Goal: Task Accomplishment & Management: Complete application form

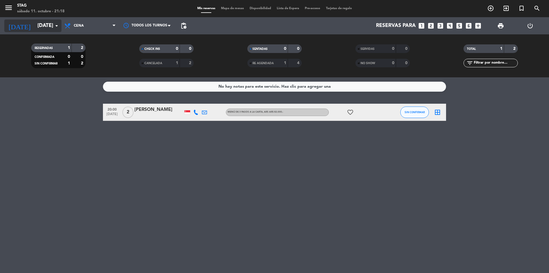
click at [35, 26] on input "[DATE]" at bounding box center [68, 25] width 66 height 11
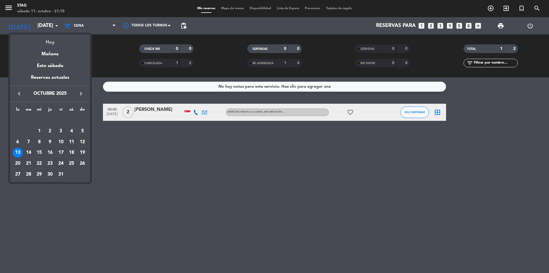
click at [52, 41] on div "Hoy" at bounding box center [50, 40] width 80 height 12
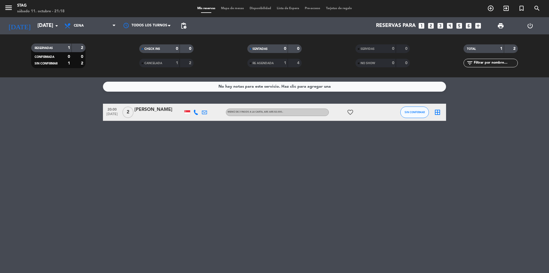
type input "[DATE]"
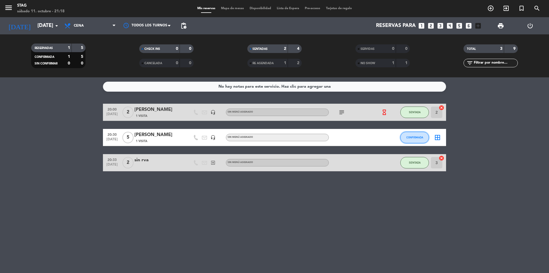
click at [411, 134] on button "CONFIRMADA" at bounding box center [415, 137] width 29 height 11
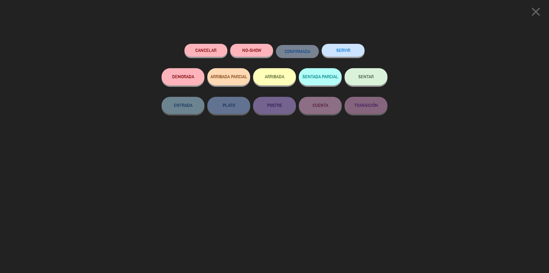
click at [357, 72] on button "SENTAR" at bounding box center [366, 76] width 43 height 17
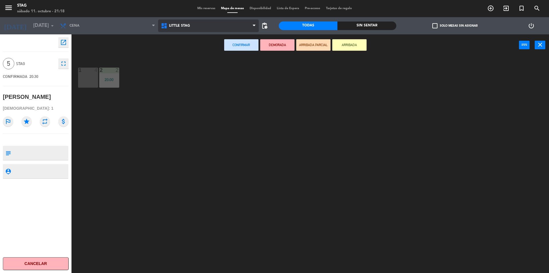
click at [169, 27] on icon at bounding box center [165, 25] width 8 height 7
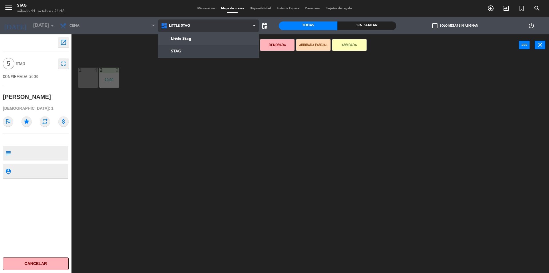
click at [185, 55] on ng-component "menu STAG [DATE] 11. octubre - 21:18 Mis reservas Mapa de mesas Disponibilidad …" at bounding box center [274, 137] width 549 height 274
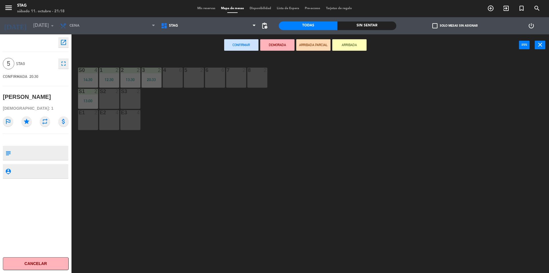
click at [171, 76] on div "4 6" at bounding box center [173, 78] width 20 height 20
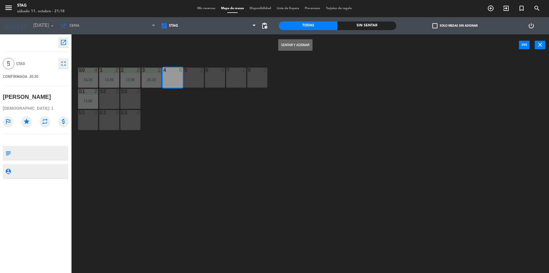
click at [287, 43] on button "Sentar y Asignar" at bounding box center [295, 44] width 34 height 11
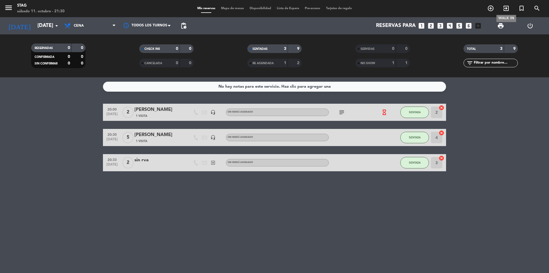
click at [505, 8] on icon "exit_to_app" at bounding box center [506, 8] width 7 height 7
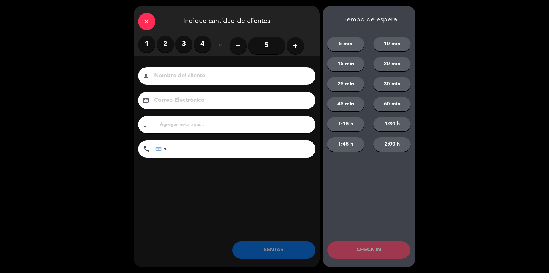
click at [170, 44] on label "2" at bounding box center [165, 43] width 17 height 17
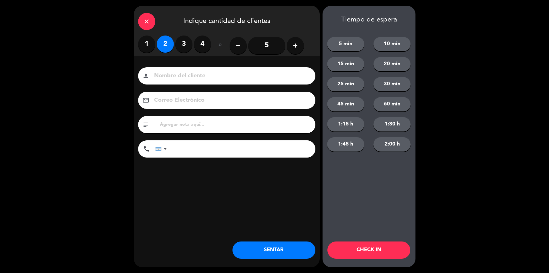
click at [179, 77] on input at bounding box center [231, 76] width 155 height 10
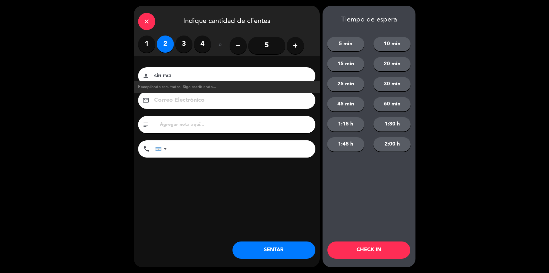
click at [179, 77] on input "sin rva" at bounding box center [231, 76] width 155 height 10
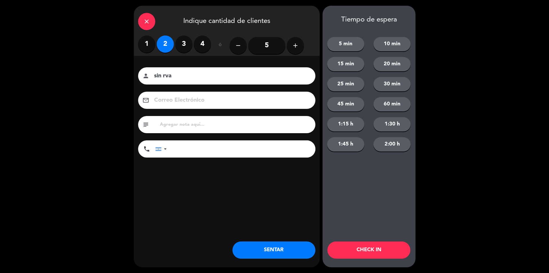
type input "sin rva"
click at [280, 251] on button "SENTAR" at bounding box center [274, 249] width 83 height 17
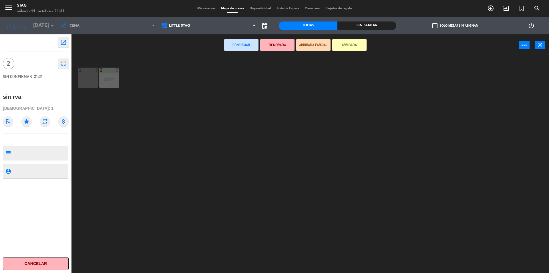
click at [183, 32] on div "Little Stag STAG [GEOGRAPHIC_DATA]" at bounding box center [208, 25] width 101 height 17
click at [189, 26] on span "Little Stag" at bounding box center [179, 26] width 21 height 4
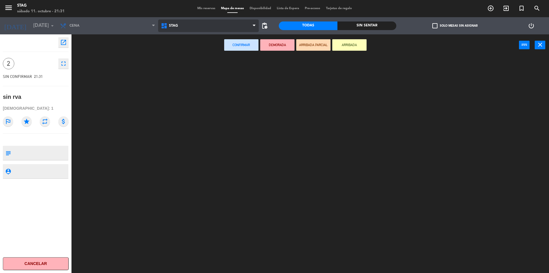
click at [186, 46] on ng-component "menu STAG [DATE] 11. octubre - 21:31 Mis reservas Mapa de mesas Disponibilidad …" at bounding box center [274, 137] width 549 height 274
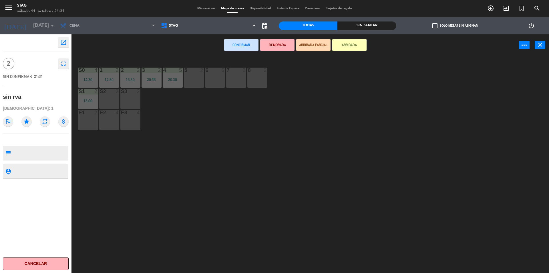
click at [202, 68] on div "6" at bounding box center [205, 70] width 9 height 5
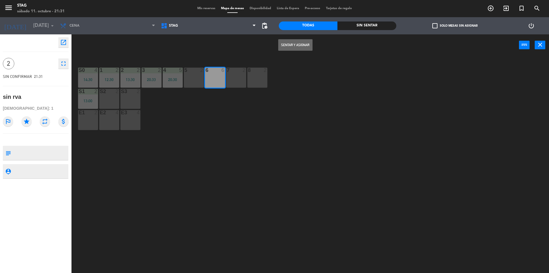
click at [195, 77] on div "5 2" at bounding box center [194, 78] width 20 height 20
click at [206, 80] on div "6 6" at bounding box center [215, 78] width 20 height 20
click at [302, 44] on button "Sentar y Asignar" at bounding box center [295, 44] width 34 height 11
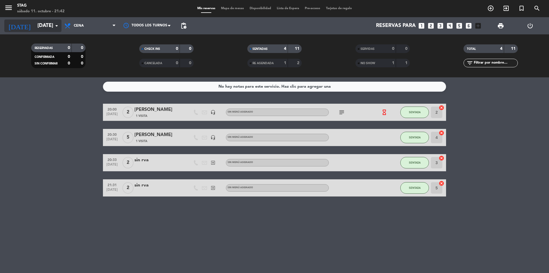
click at [48, 21] on input "[DATE]" at bounding box center [68, 25] width 66 height 11
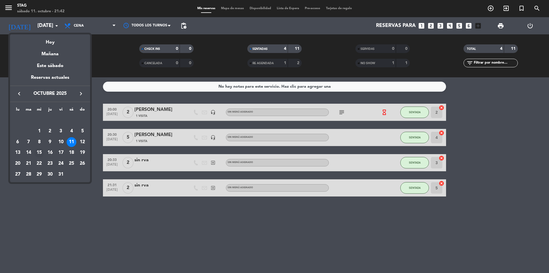
click at [39, 152] on div "15" at bounding box center [39, 153] width 10 height 10
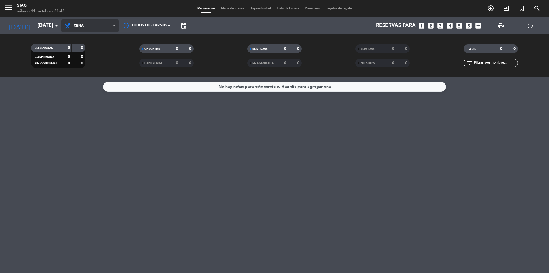
click at [99, 28] on span "Cena" at bounding box center [90, 25] width 57 height 13
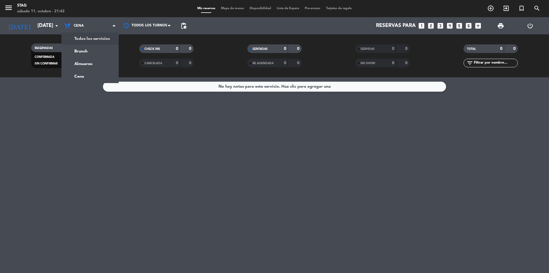
click at [97, 39] on div "menu STAG [DATE] 11. octubre - 21:42 Mis reservas Mapa de mesas Disponibilidad …" at bounding box center [274, 38] width 549 height 77
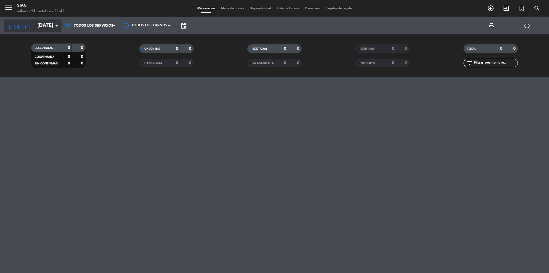
click at [45, 27] on input "[DATE]" at bounding box center [68, 25] width 66 height 11
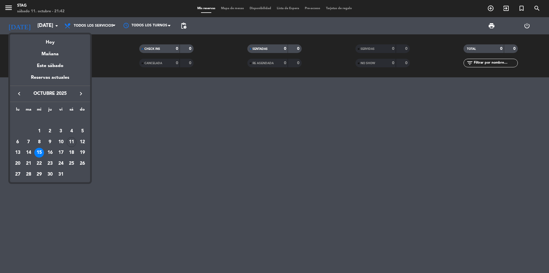
click at [75, 141] on div "11" at bounding box center [72, 142] width 10 height 10
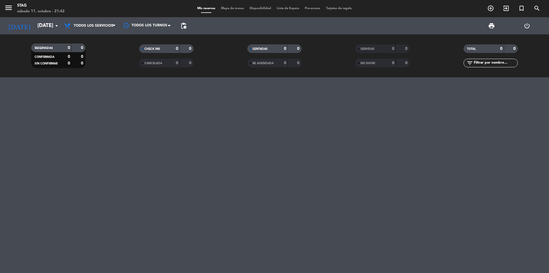
type input "[DATE]"
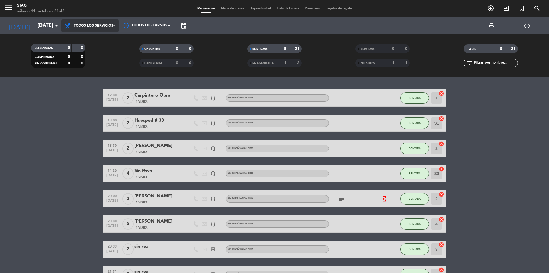
click at [117, 25] on span at bounding box center [116, 25] width 6 height 5
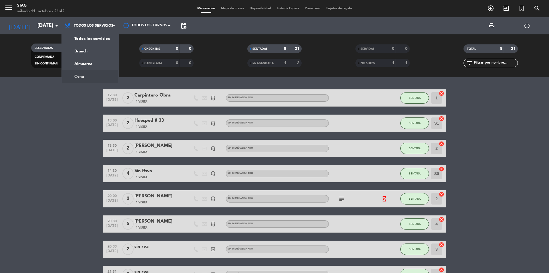
click at [94, 76] on div "menu STAG [DATE] 11. octubre - 21:42 Mis reservas Mapa de mesas Disponibilidad …" at bounding box center [274, 38] width 549 height 77
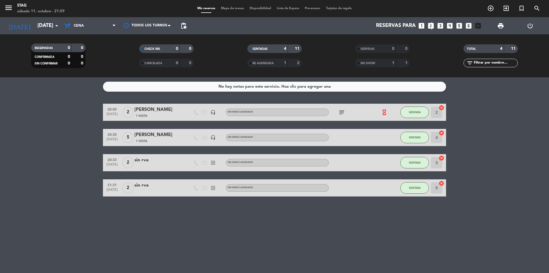
click at [431, 25] on icon "looks_two" at bounding box center [430, 25] width 7 height 7
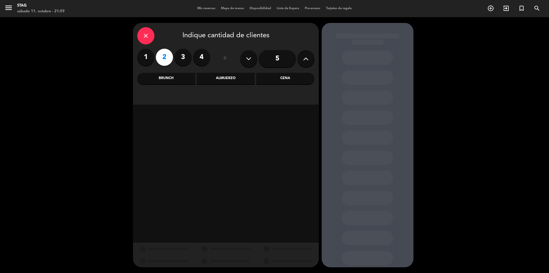
click at [448, 45] on div "close Indique cantidad de clientes 1 2 3 4 ó 5 Brunch Almuerzo Cena" at bounding box center [274, 145] width 549 height 256
click at [147, 32] on icon "close" at bounding box center [145, 35] width 7 height 7
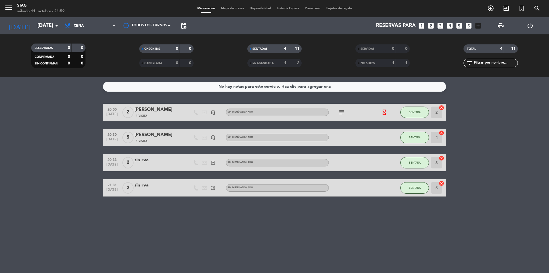
click at [432, 25] on icon "looks_two" at bounding box center [430, 25] width 7 height 7
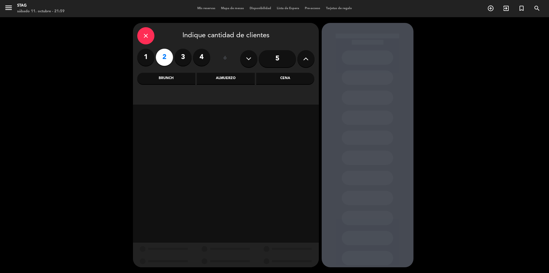
click at [287, 79] on div "Cena" at bounding box center [285, 78] width 58 height 11
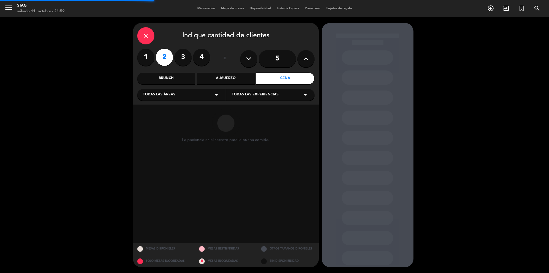
click at [193, 95] on div "Todas las áreas arrow_drop_down" at bounding box center [181, 94] width 88 height 11
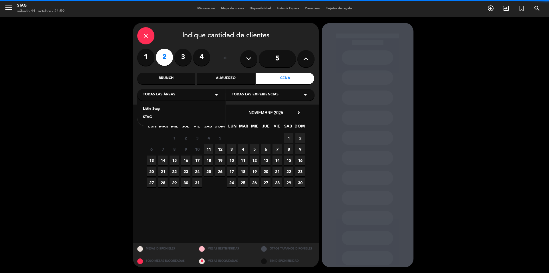
click at [208, 92] on div "Todas las áreas arrow_drop_down" at bounding box center [181, 94] width 88 height 11
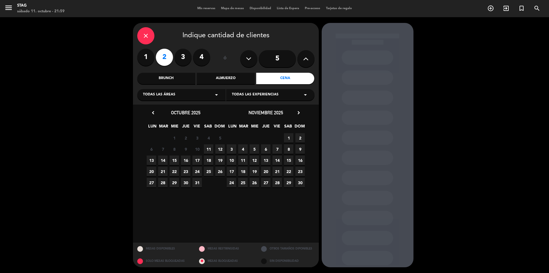
click at [172, 160] on span "15" at bounding box center [174, 159] width 9 height 9
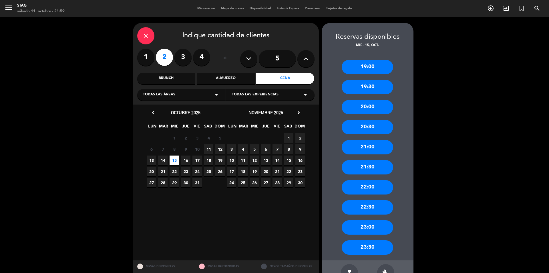
click at [370, 106] on div "20:00" at bounding box center [368, 107] width 52 height 14
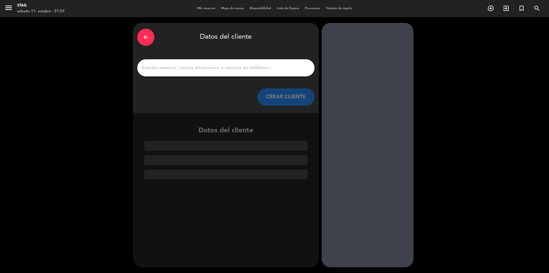
click at [252, 64] on input "1" at bounding box center [226, 68] width 169 height 8
paste input "[PERSON_NAME]"
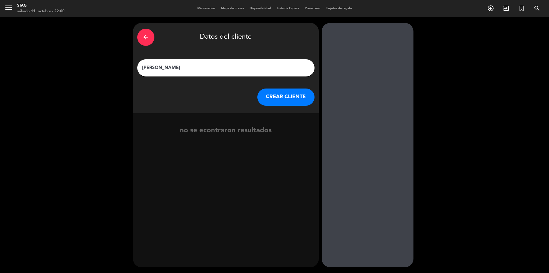
type input "[PERSON_NAME]"
click at [278, 93] on button "CREAR CLIENTE" at bounding box center [286, 96] width 57 height 17
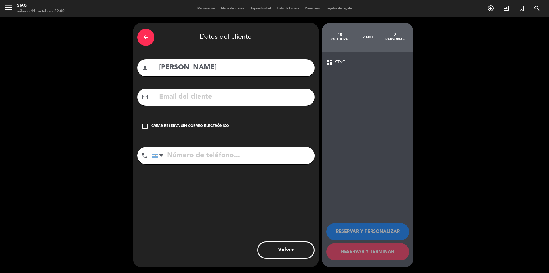
drag, startPoint x: 225, startPoint y: 108, endPoint x: 225, endPoint y: 100, distance: 8.0
click at [225, 105] on div "arrow_back Datos del cliente person [PERSON_NAME] mail_outline check_box_outlin…" at bounding box center [226, 145] width 186 height 244
click at [225, 99] on input "text" at bounding box center [235, 97] width 152 height 12
paste input "[PHONE_NUMBER]"
drag, startPoint x: 225, startPoint y: 97, endPoint x: 159, endPoint y: 96, distance: 65.5
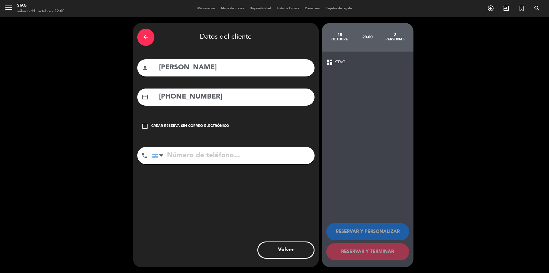
click at [159, 96] on input "[PHONE_NUMBER]" at bounding box center [235, 97] width 152 height 12
type input "¿"
click at [177, 159] on input "tel" at bounding box center [233, 155] width 163 height 17
paste input "[PHONE_NUMBER]"
type input "[PHONE_NUMBER]"
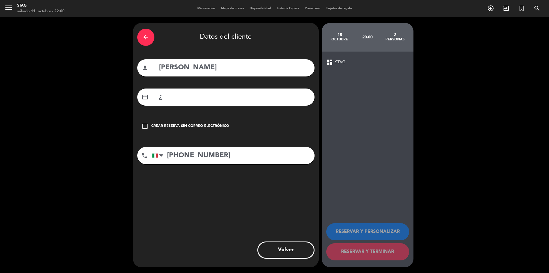
drag, startPoint x: 149, startPoint y: 101, endPoint x: 142, endPoint y: 101, distance: 7.4
click at [142, 101] on div "mail_outline ¿" at bounding box center [225, 96] width 177 height 17
click at [213, 98] on input "text" at bounding box center [235, 97] width 152 height 12
paste input "[EMAIL_ADDRESS][DOMAIN_NAME]"
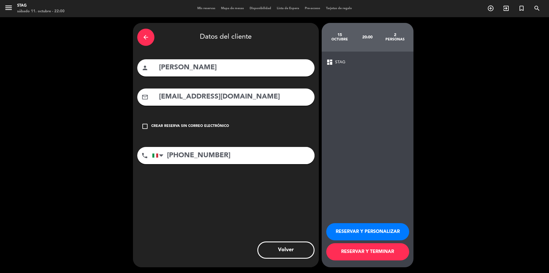
type input "[EMAIL_ADDRESS][DOMAIN_NAME]"
click at [359, 231] on button "RESERVAR Y PERSONALIZAR" at bounding box center [367, 231] width 83 height 17
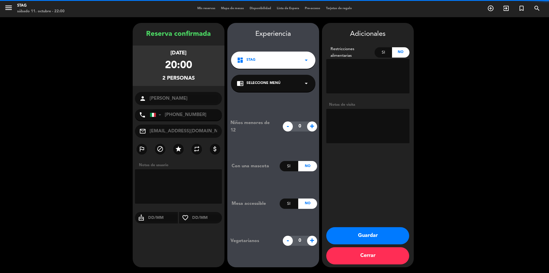
click at [361, 125] on textarea at bounding box center [367, 126] width 83 height 34
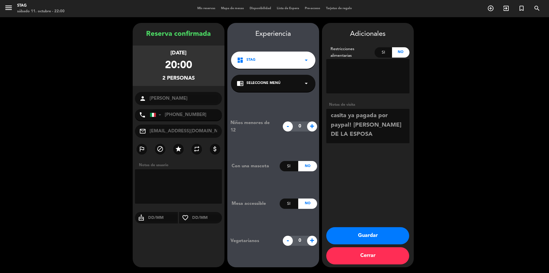
click at [375, 115] on textarea at bounding box center [367, 126] width 83 height 34
click at [373, 136] on textarea at bounding box center [367, 126] width 83 height 34
type textarea "casita ya pagada por paypal! [PERSON_NAME] DE LA ESPOSA - fact ok"
click at [353, 231] on button "Guardar" at bounding box center [367, 235] width 83 height 17
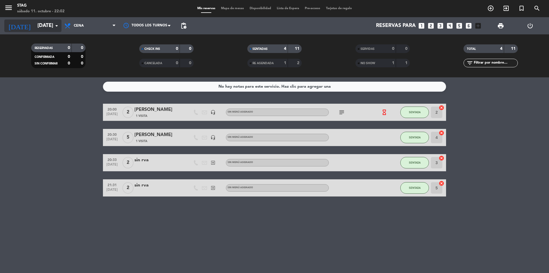
click at [54, 25] on icon "arrow_drop_down" at bounding box center [56, 25] width 7 height 7
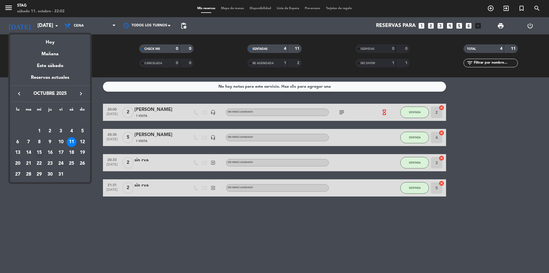
click at [38, 153] on div "15" at bounding box center [39, 153] width 10 height 10
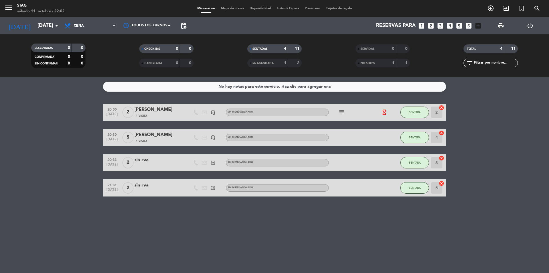
type input "[DATE]"
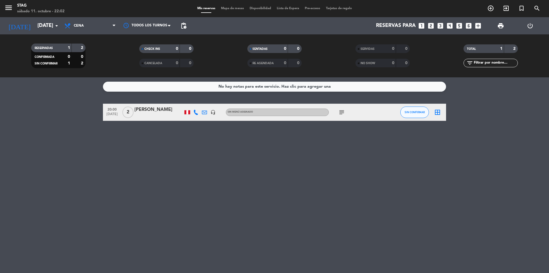
click at [163, 112] on div "[PERSON_NAME]" at bounding box center [158, 109] width 49 height 7
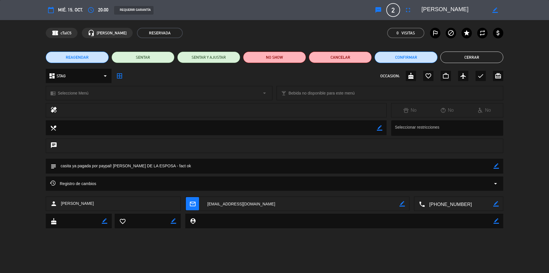
click at [92, 77] on div "dashboard STAG arrow_drop_down" at bounding box center [79, 76] width 66 height 14
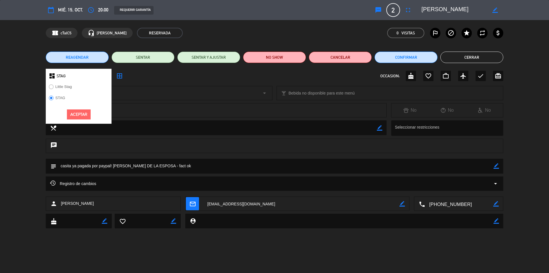
drag, startPoint x: 77, startPoint y: 85, endPoint x: 72, endPoint y: 85, distance: 5.2
click at [76, 85] on div "Little Stag" at bounding box center [79, 88] width 66 height 11
drag, startPoint x: 66, startPoint y: 85, endPoint x: 66, endPoint y: 88, distance: 3.2
click at [66, 85] on label "Little Stag" at bounding box center [64, 87] width 17 height 4
click at [83, 114] on button "Aceptar" at bounding box center [79, 114] width 24 height 10
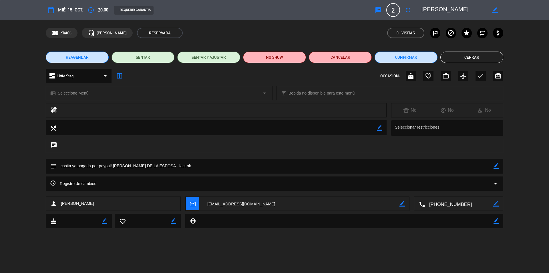
click at [477, 59] on button "Cerrar" at bounding box center [472, 57] width 63 height 11
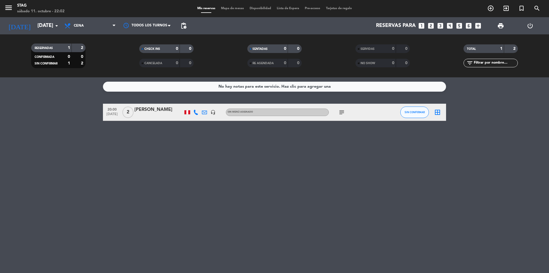
click at [124, 115] on span "2" at bounding box center [127, 111] width 11 height 11
click at [156, 151] on div "No hay notas para este servicio. Haz clic para agregar una 20:00 [DATE] 2 Littl…" at bounding box center [274, 174] width 549 height 195
click at [343, 113] on icon "subject" at bounding box center [341, 112] width 7 height 7
click at [353, 157] on div "No hay notas para este servicio. Haz clic para agregar una 20:00 [DATE] 2 [PERS…" at bounding box center [274, 174] width 549 height 195
